Goal: Task Accomplishment & Management: Manage account settings

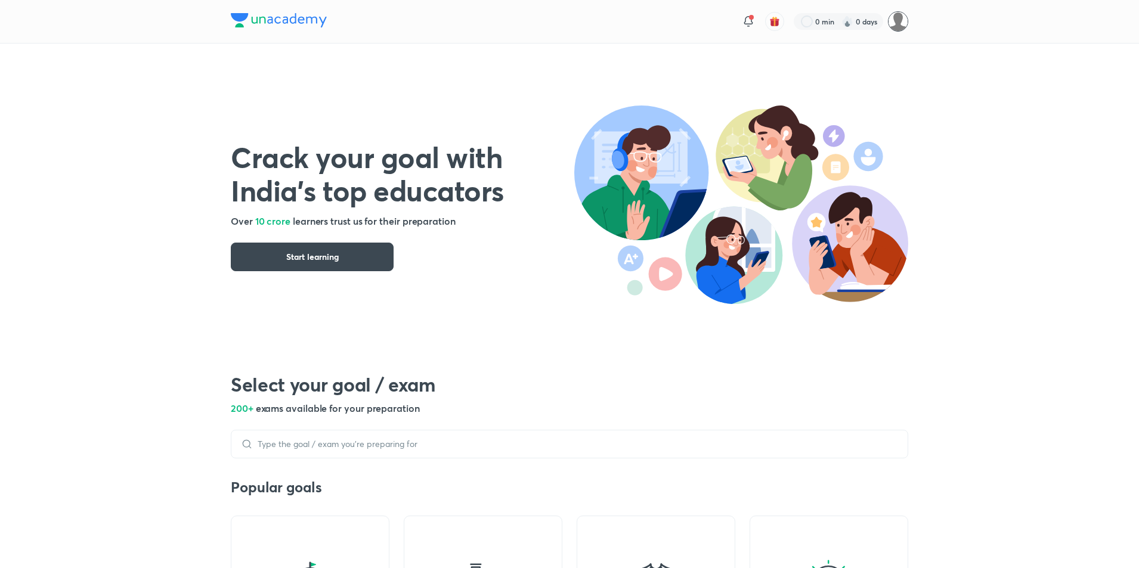
click at [892, 28] on img at bounding box center [898, 21] width 20 height 20
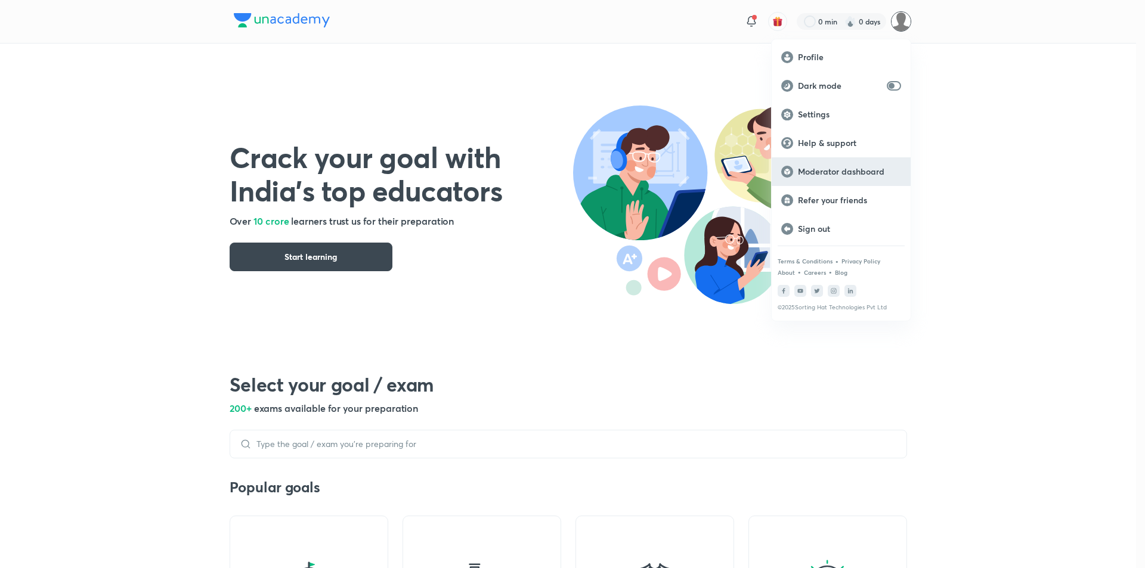
click at [835, 168] on p "Moderator dashboard" at bounding box center [849, 171] width 103 height 11
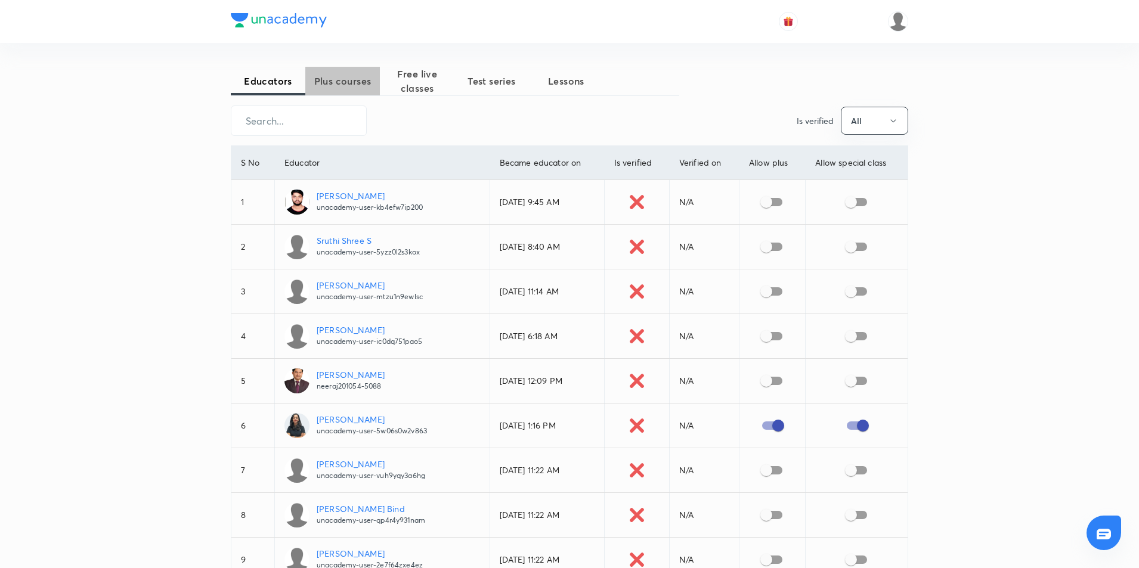
click at [364, 82] on span "Plus courses" at bounding box center [342, 81] width 75 height 14
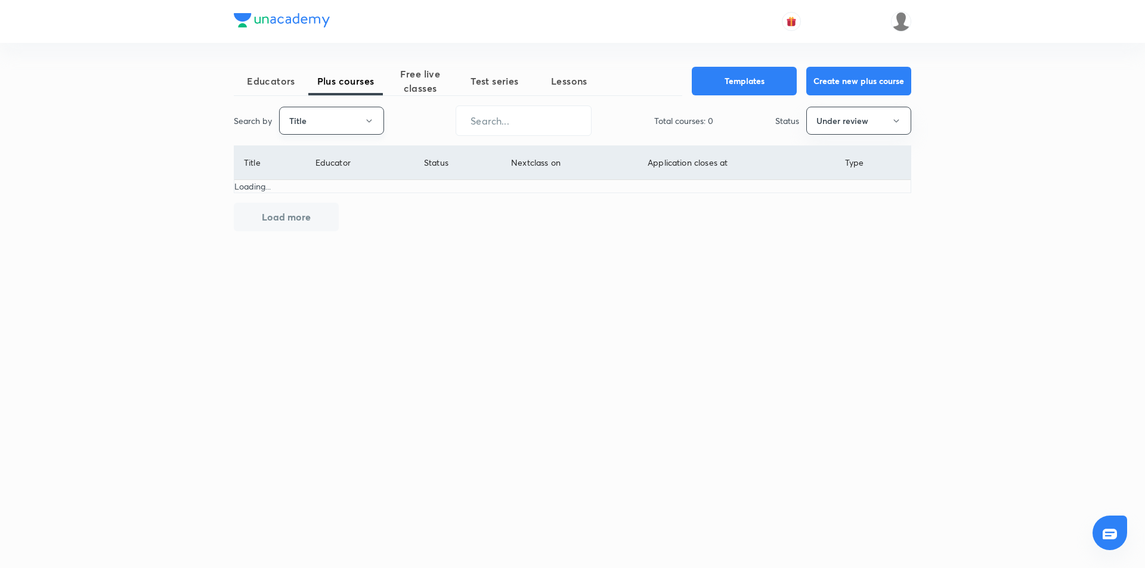
click at [350, 128] on button "Title" at bounding box center [331, 121] width 105 height 28
click at [334, 181] on span "Username" at bounding box center [331, 179] width 89 height 13
click at [837, 135] on div "Search by Username ​ Total courses: 0 Status Under review" at bounding box center [573, 121] width 678 height 30
click at [835, 125] on button "Under review" at bounding box center [858, 121] width 105 height 28
click at [832, 158] on span "All" at bounding box center [858, 157] width 89 height 13
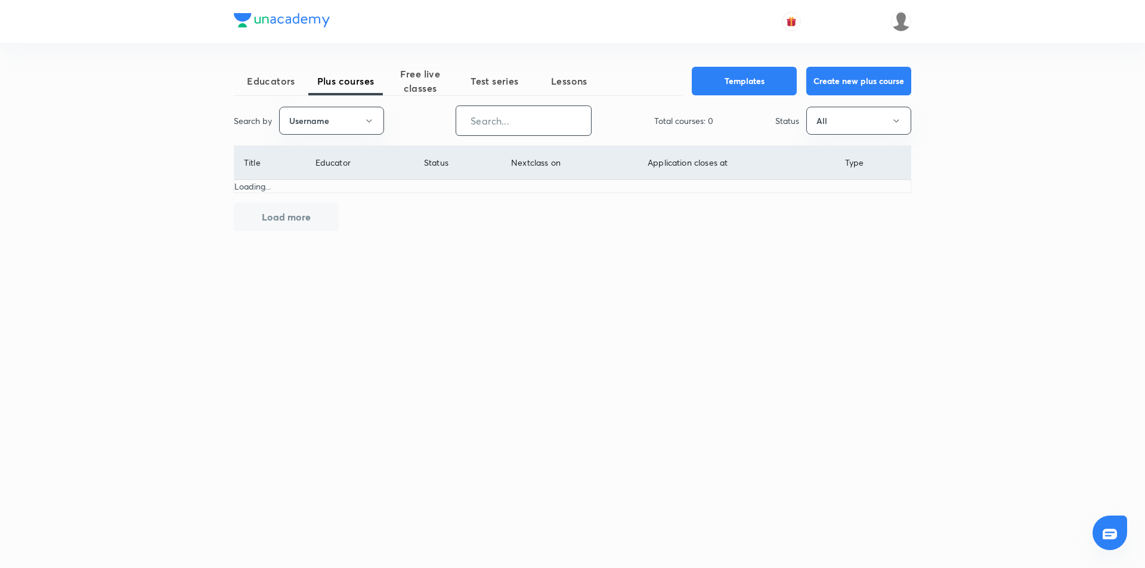
click at [516, 129] on input "text" at bounding box center [523, 121] width 135 height 30
paste input "karmanya.classes-8337"
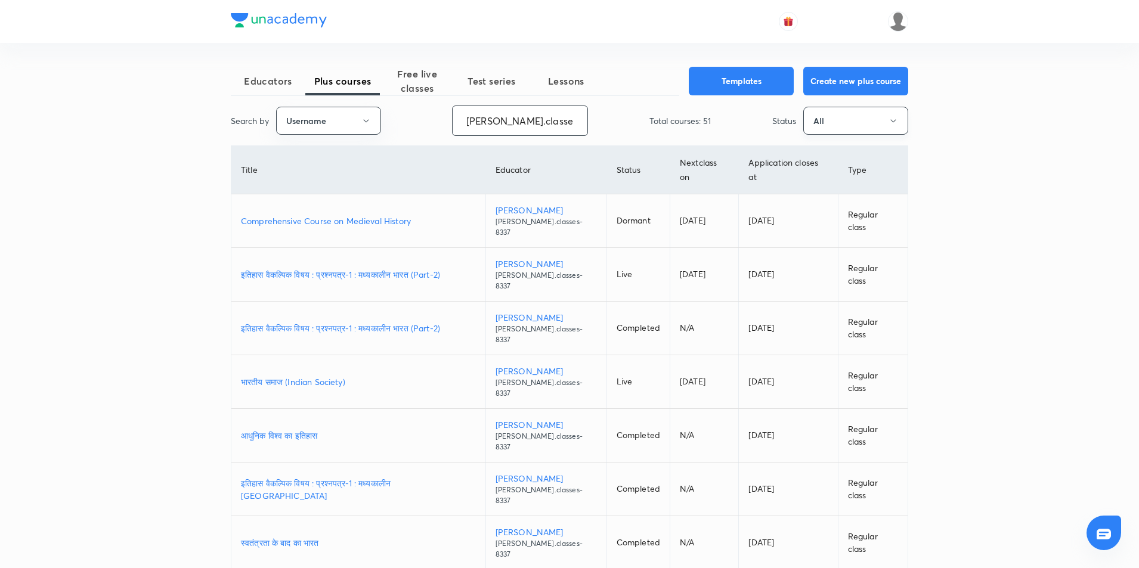
type input "karmanya.classes-8337"
click at [835, 119] on button "All" at bounding box center [855, 121] width 105 height 28
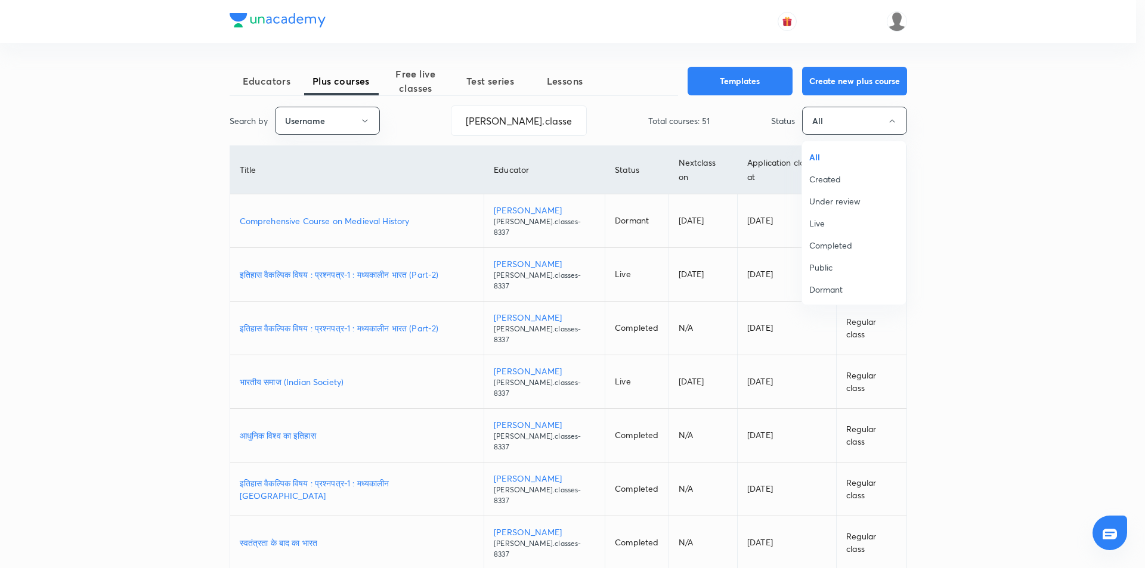
click at [824, 218] on span "Live" at bounding box center [853, 223] width 89 height 13
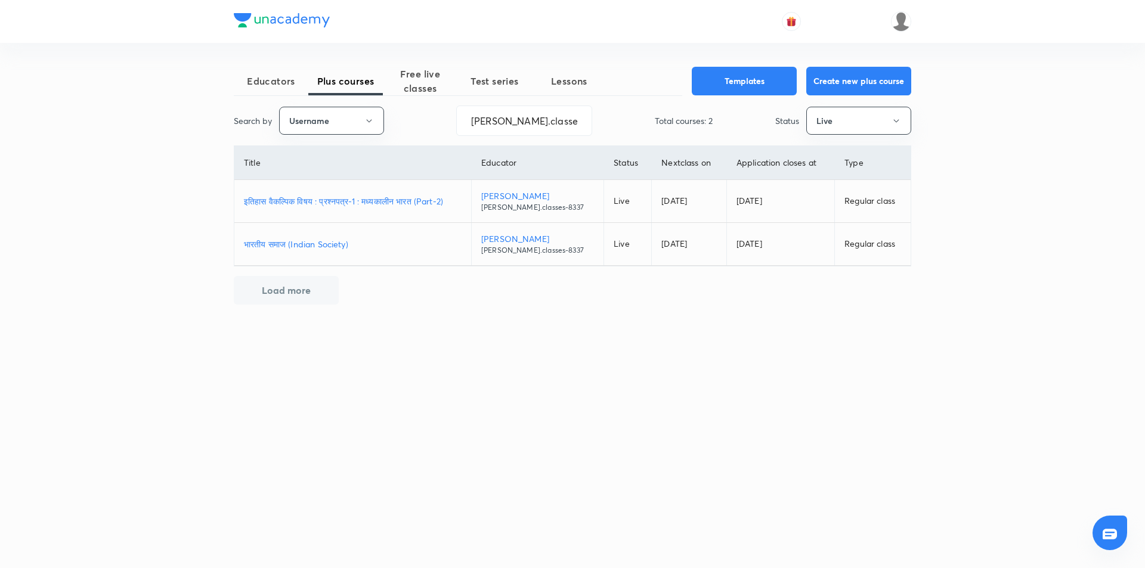
click at [344, 241] on p "भारतीय समाज (Indian Society)" at bounding box center [353, 244] width 218 height 13
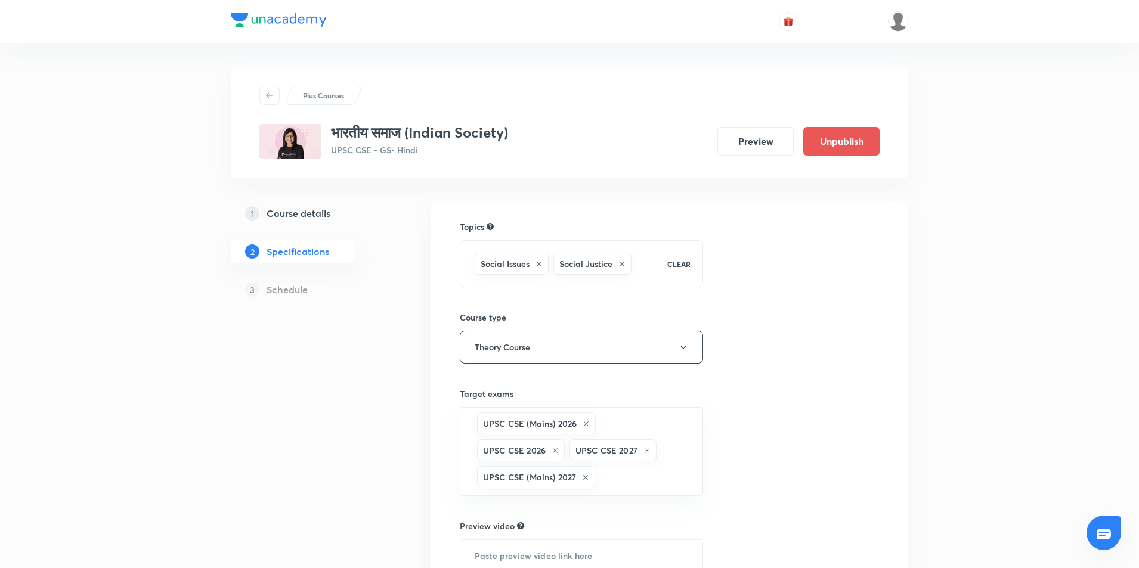
scroll to position [174, 0]
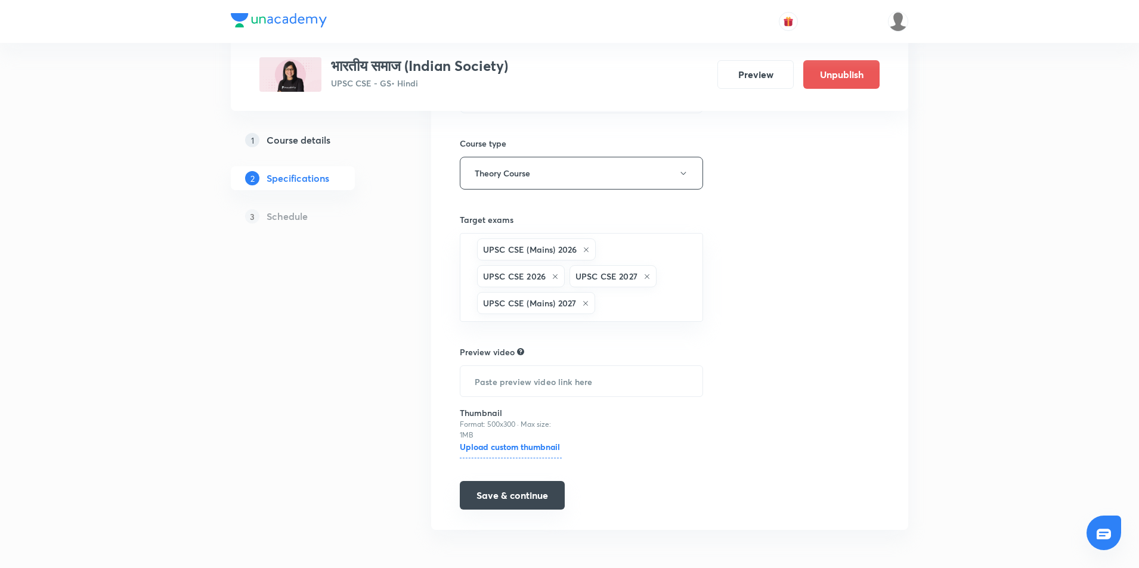
click at [515, 493] on button "Save & continue" at bounding box center [512, 495] width 105 height 29
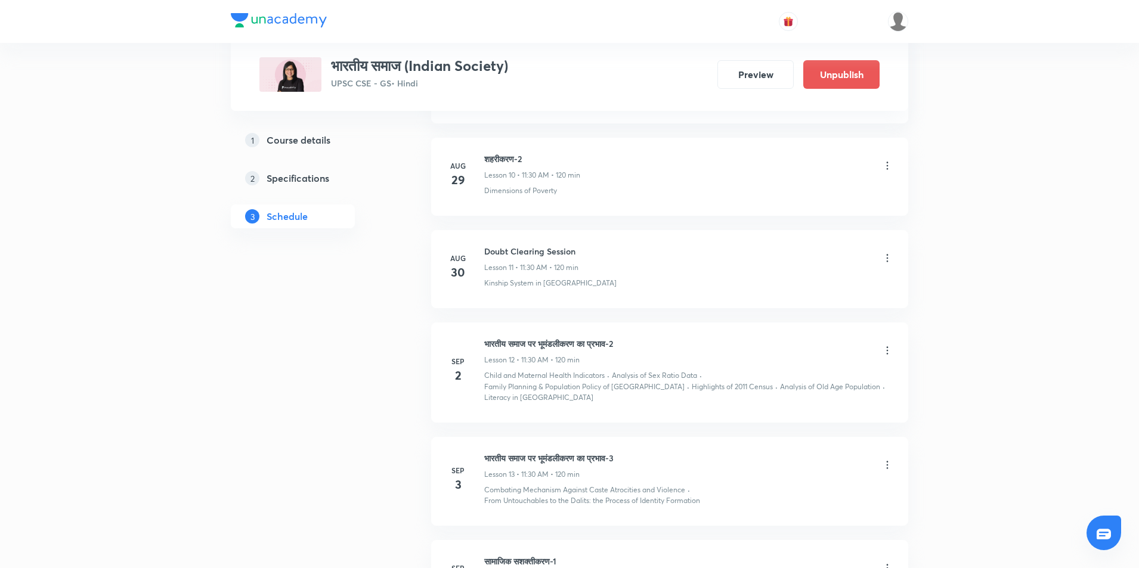
scroll to position [1714, 0]
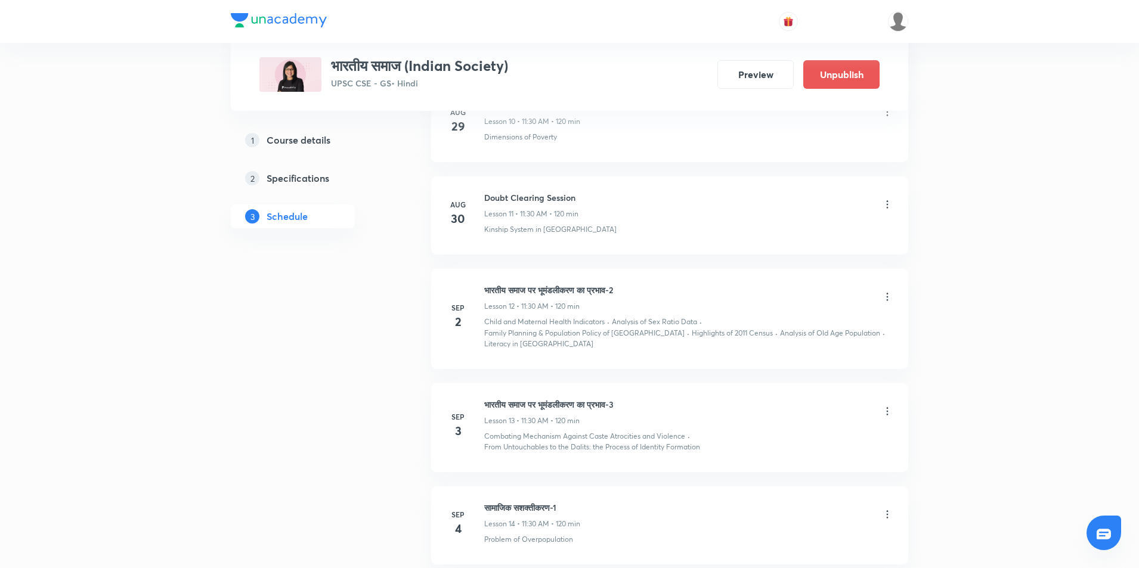
click at [889, 301] on icon at bounding box center [888, 297] width 12 height 12
click at [782, 342] on li "Delete" at bounding box center [826, 350] width 131 height 22
click at [728, 543] on button "Delete" at bounding box center [741, 543] width 105 height 29
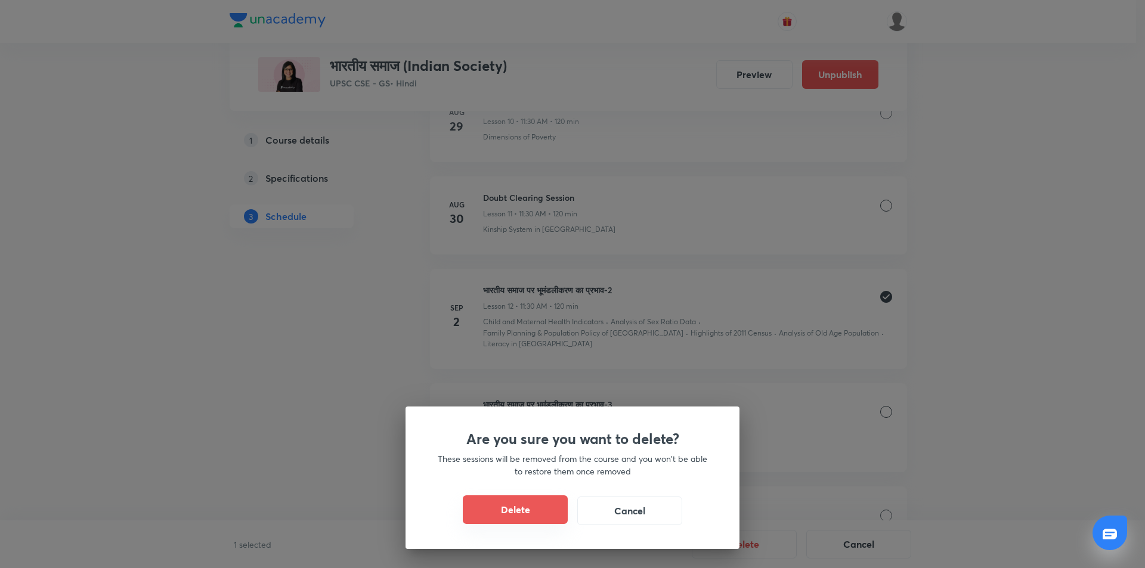
click at [497, 521] on button "Delete" at bounding box center [515, 510] width 105 height 29
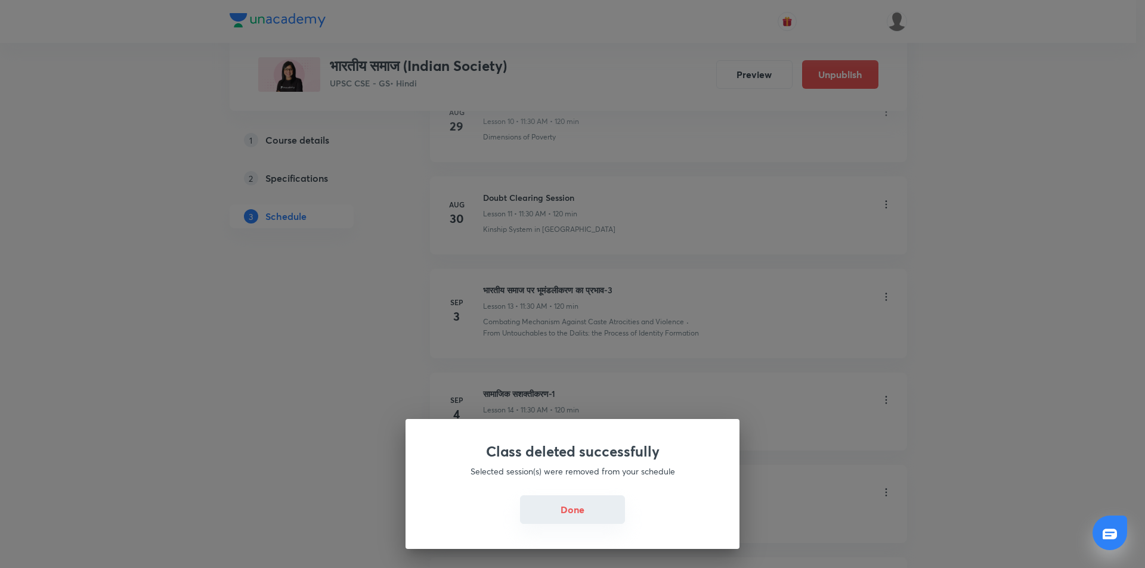
click at [537, 514] on button "Done" at bounding box center [572, 510] width 105 height 29
